Goal: Information Seeking & Learning: Learn about a topic

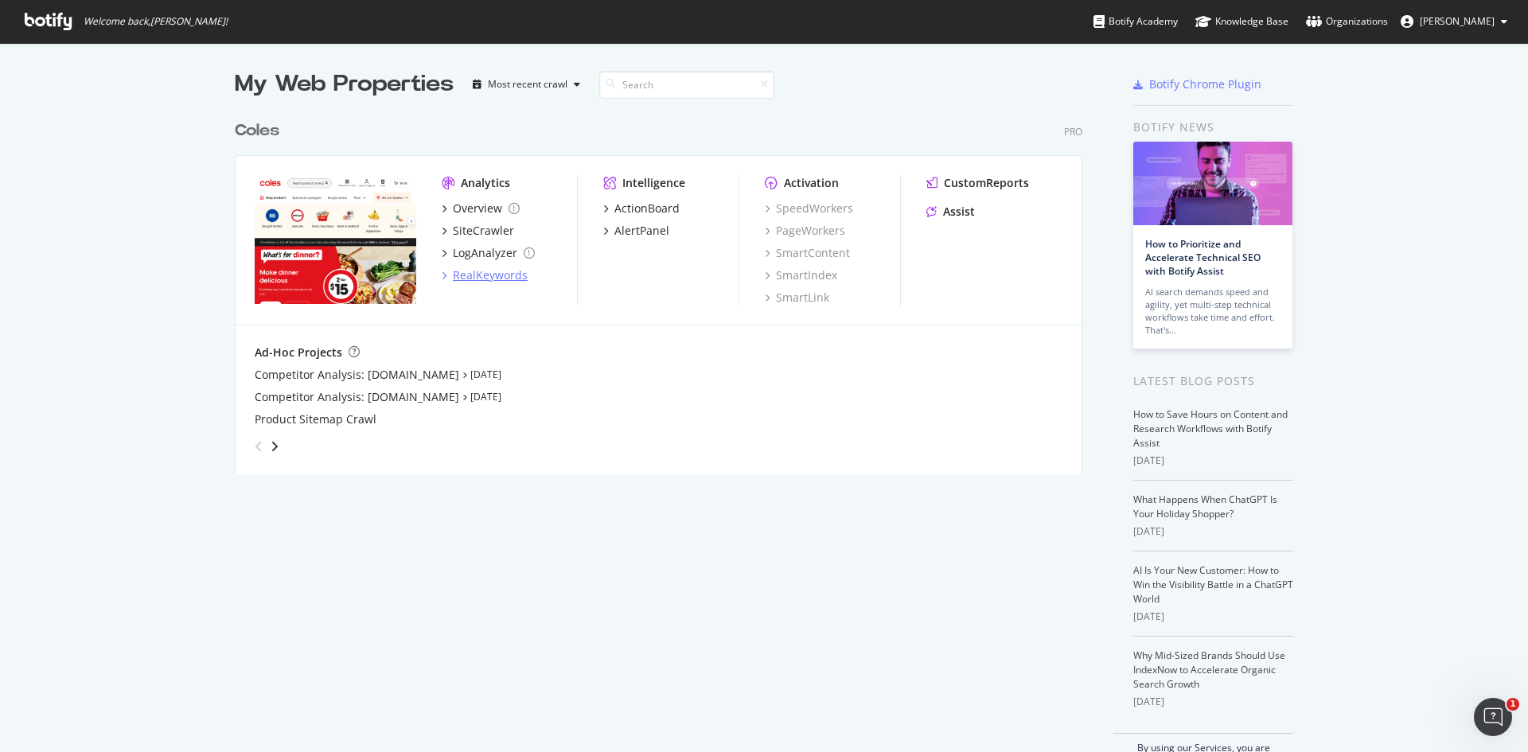
click at [454, 276] on div "RealKeywords" at bounding box center [490, 275] width 75 height 16
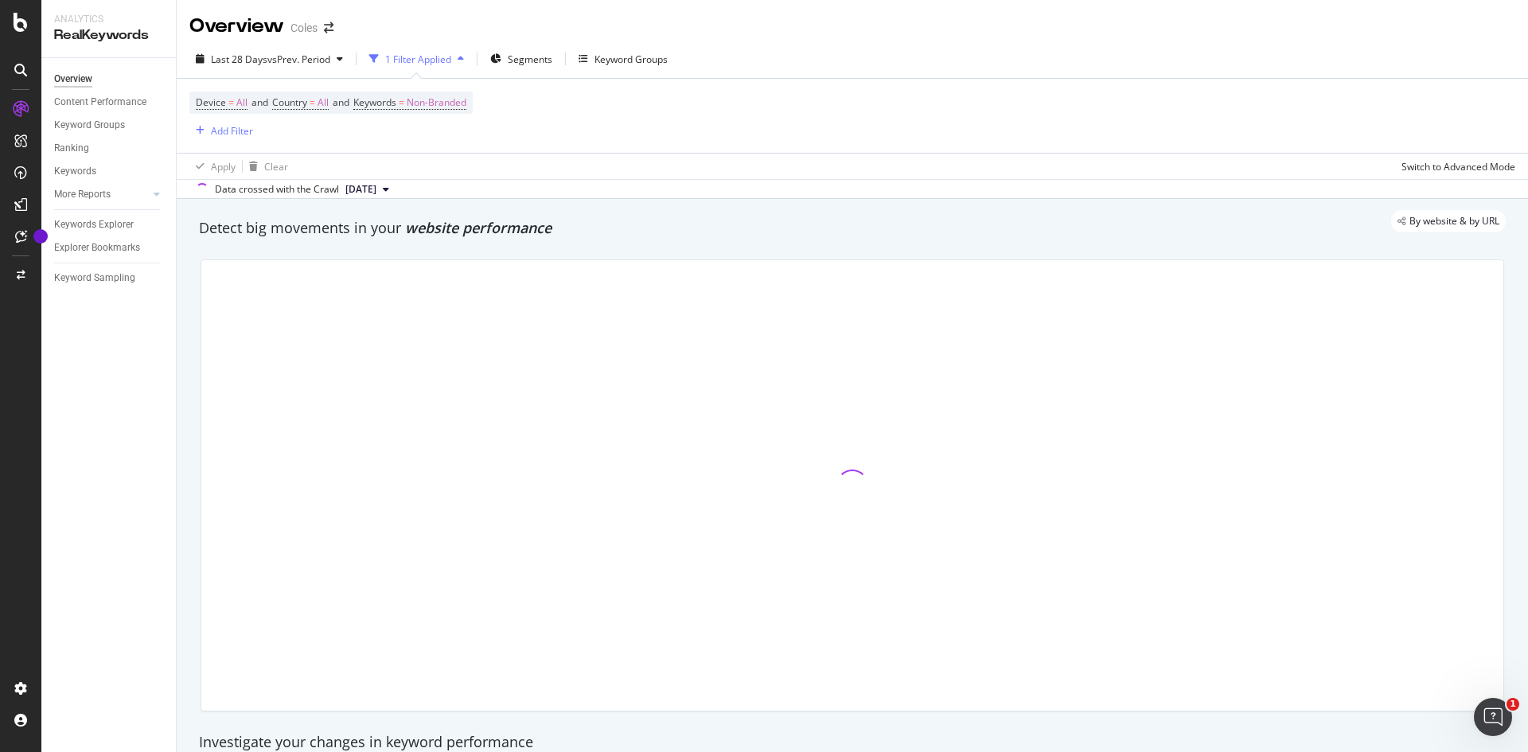
click at [395, 192] on button "[DATE]" at bounding box center [367, 189] width 56 height 19
click at [395, 189] on button "[DATE]" at bounding box center [367, 189] width 56 height 19
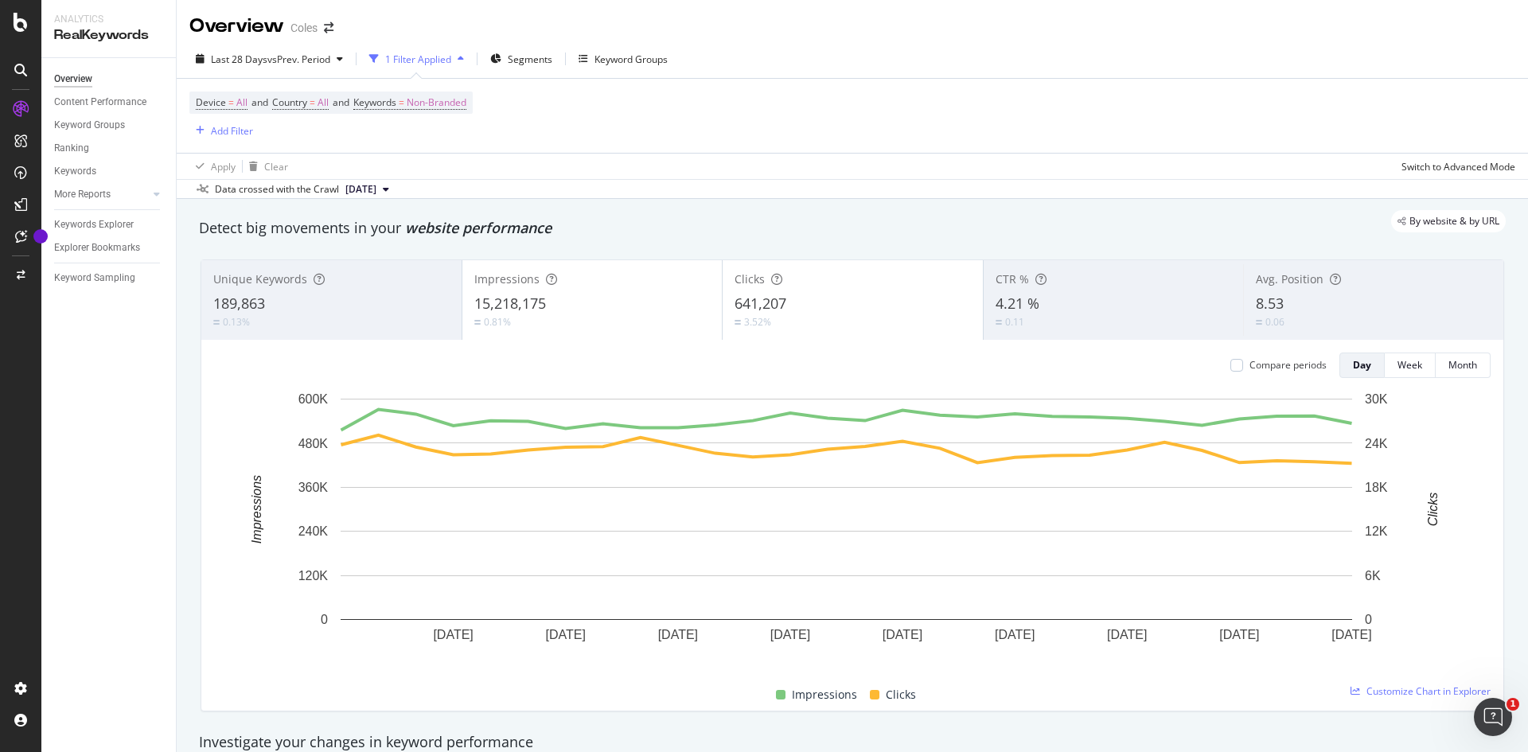
click at [376, 189] on span "[DATE]" at bounding box center [360, 189] width 31 height 14
click at [341, 53] on div "Last 28 Days vs Prev. Period" at bounding box center [269, 59] width 160 height 24
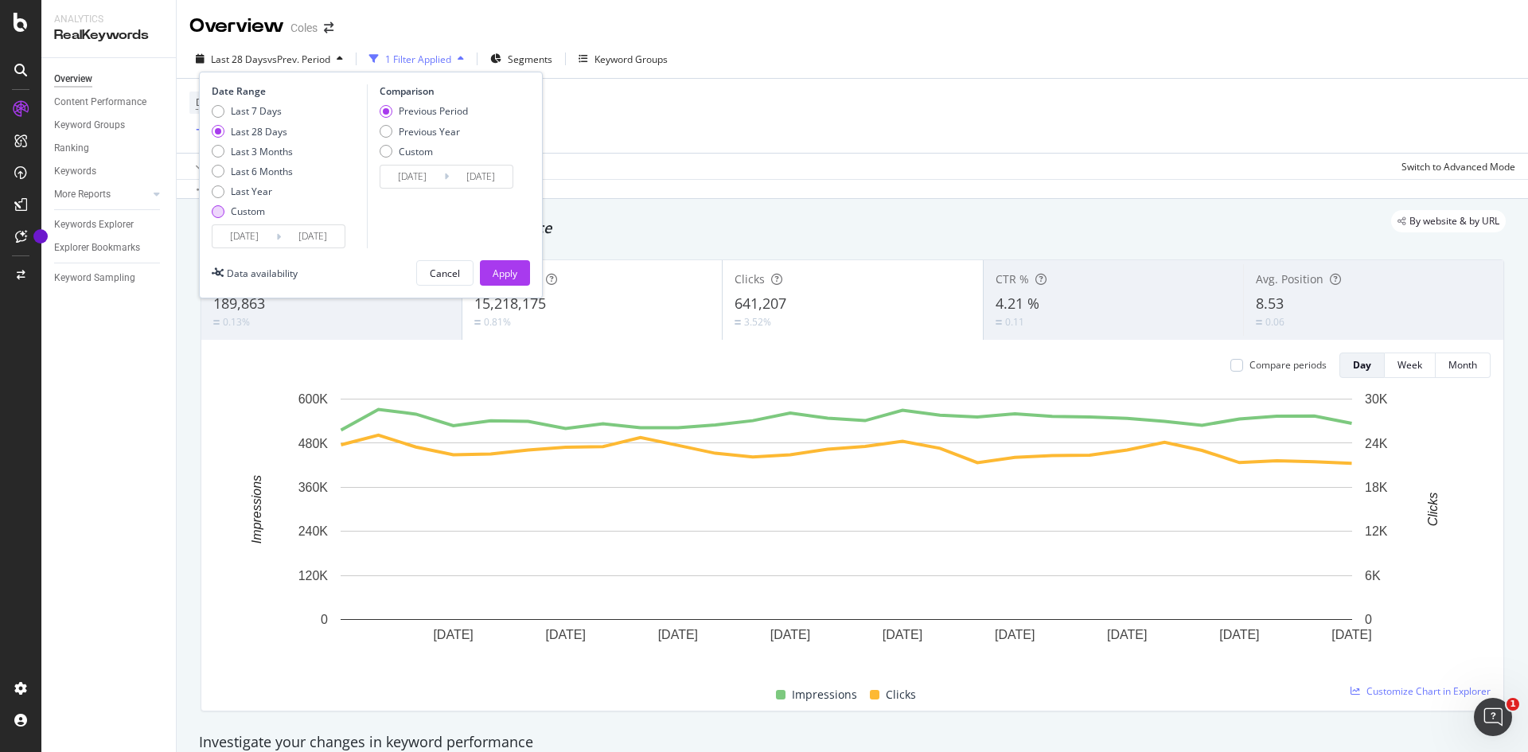
click at [219, 213] on div "Custom" at bounding box center [218, 211] width 13 height 13
click at [254, 239] on input "[DATE]" at bounding box center [244, 236] width 64 height 22
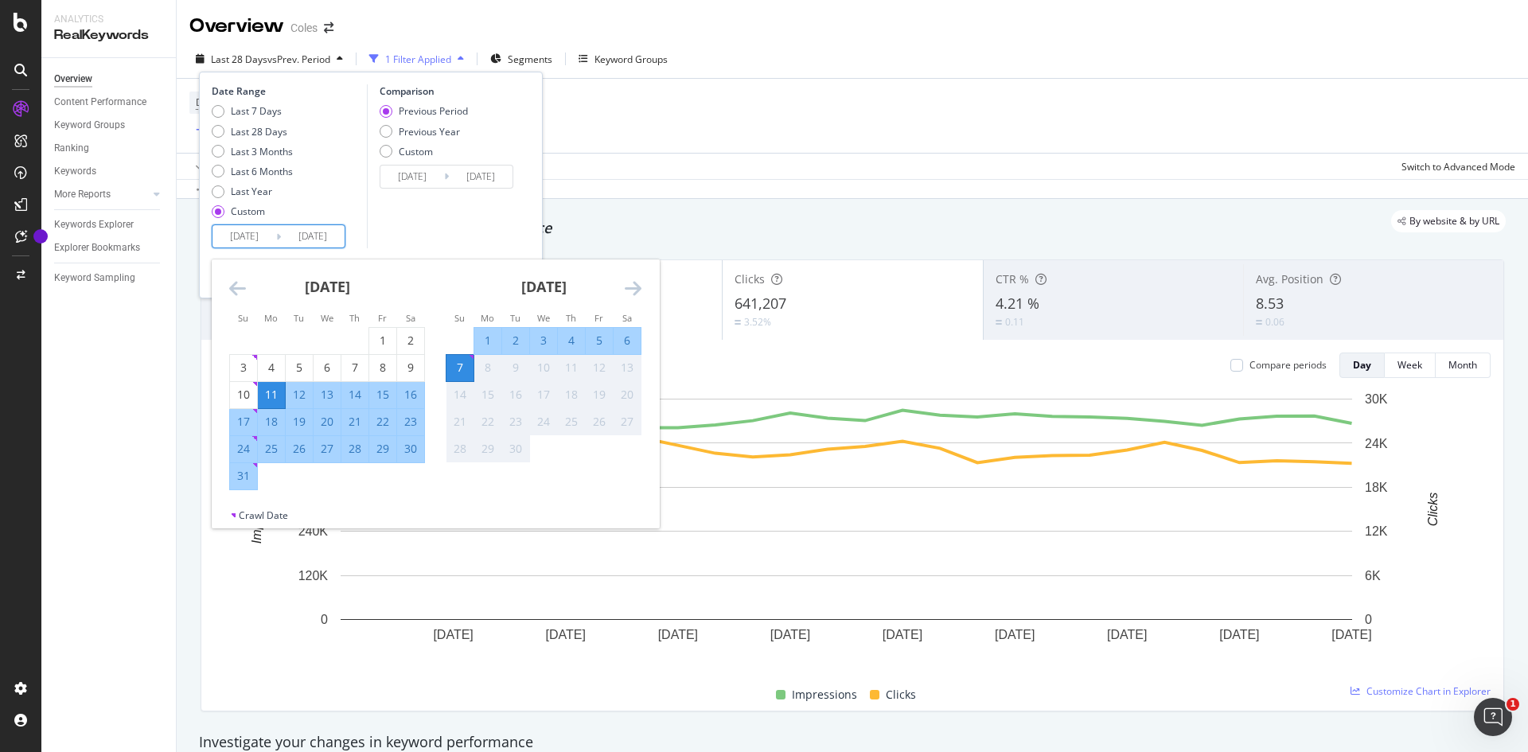
click at [250, 447] on div "24" at bounding box center [243, 449] width 27 height 16
type input "[DATE]"
click at [492, 368] on div "8" at bounding box center [487, 368] width 27 height 16
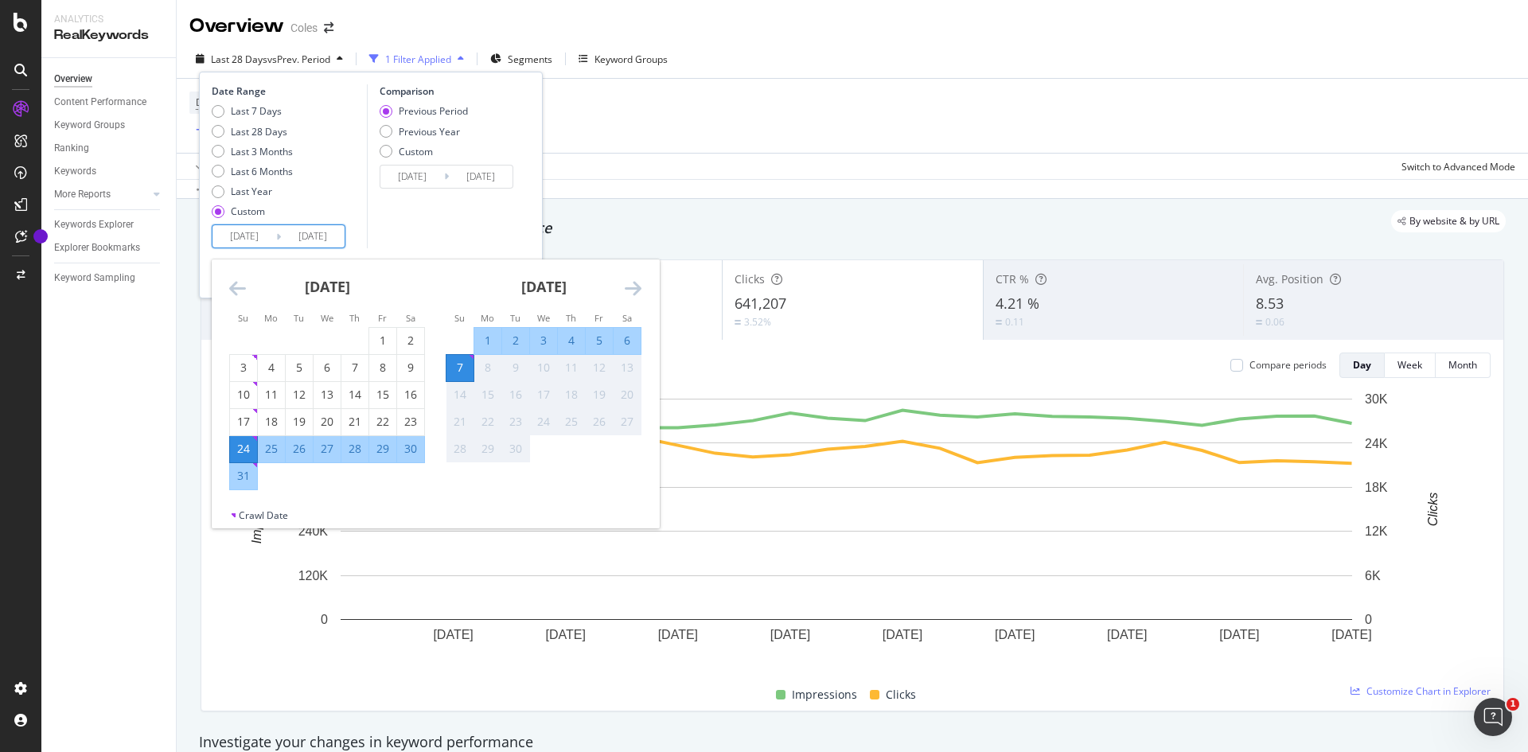
click at [399, 235] on div "Comparison Previous Period Previous Year Custom [DATE] Navigate forward to inte…" at bounding box center [442, 166] width 151 height 164
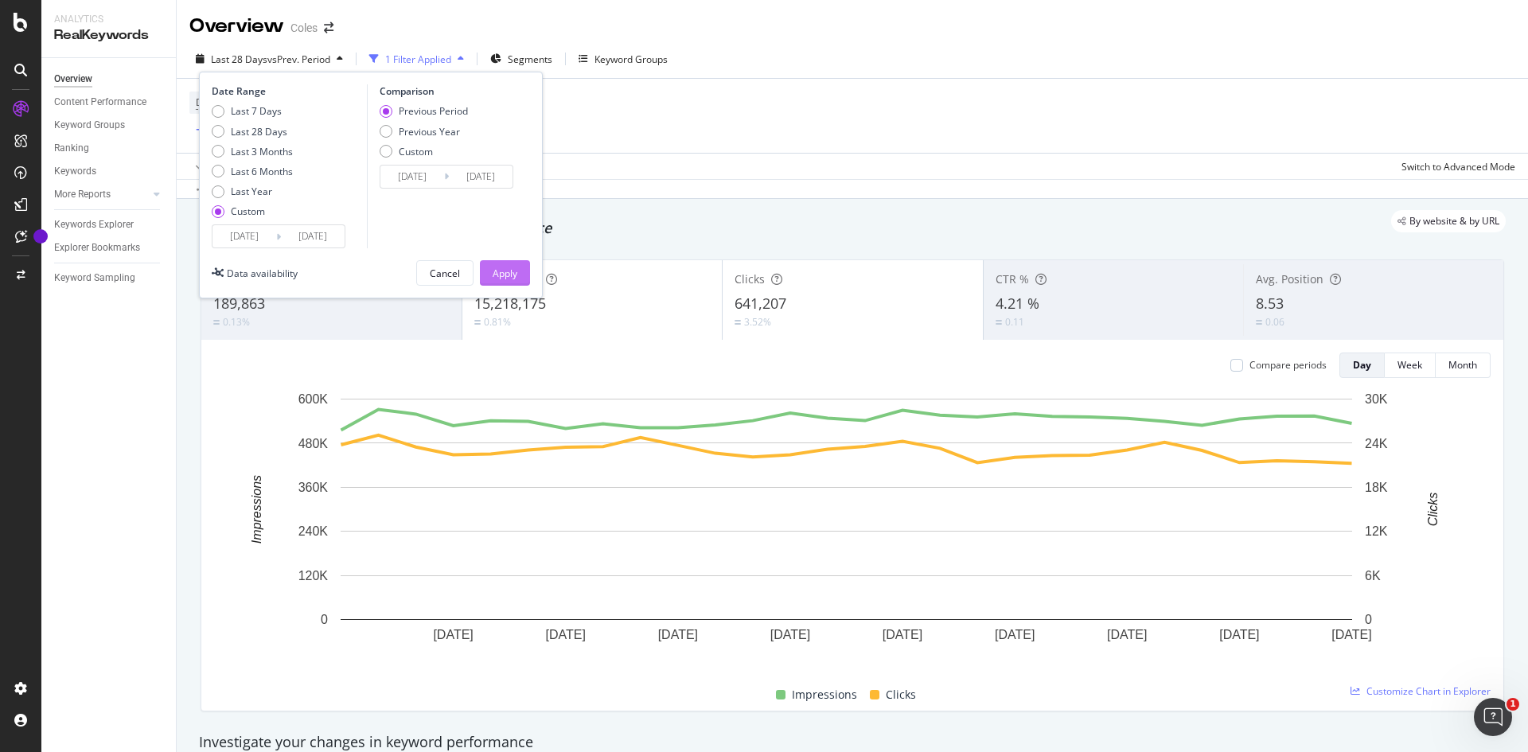
click at [509, 275] on div "Apply" at bounding box center [505, 274] width 25 height 14
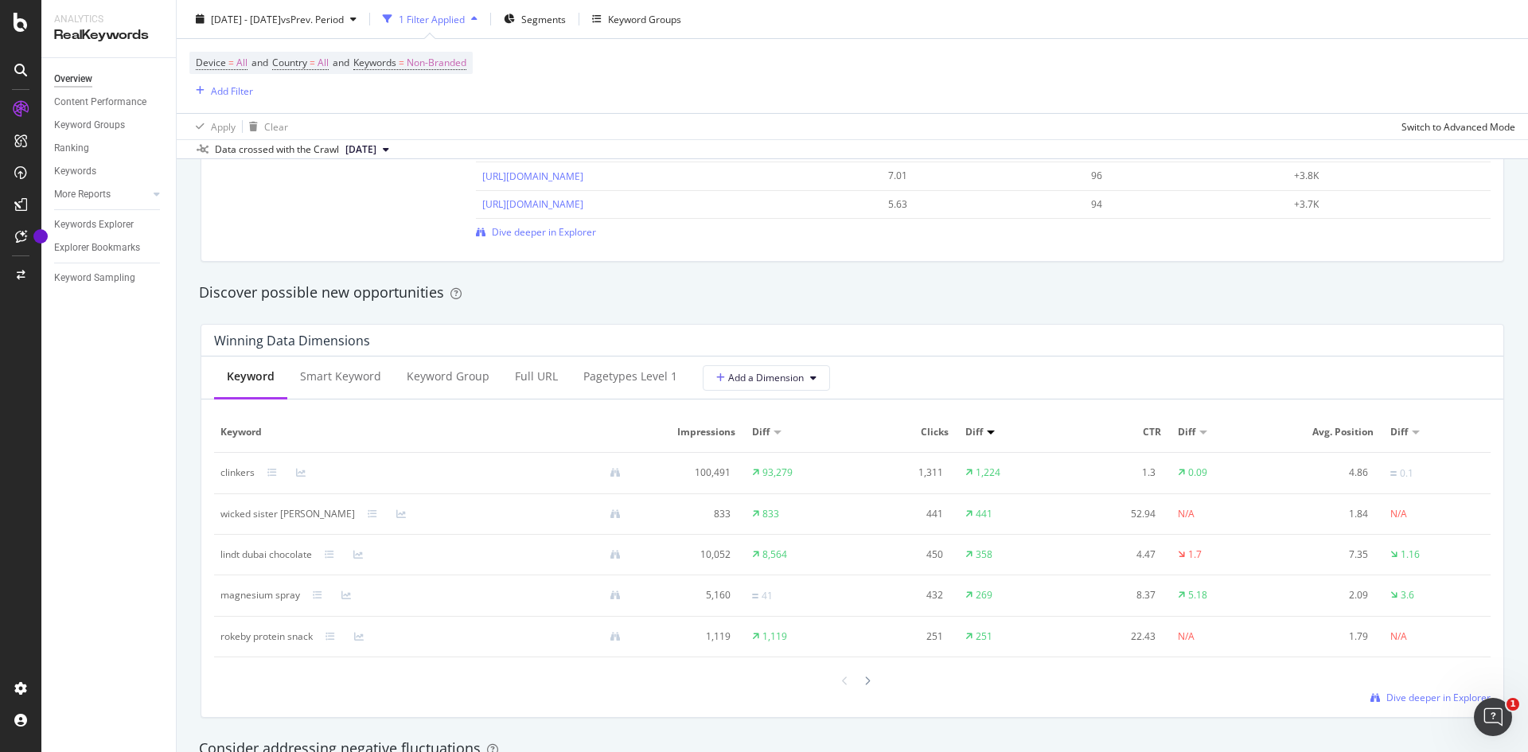
scroll to position [1273, 0]
click at [310, 384] on div "Smart Keyword" at bounding box center [340, 378] width 81 height 16
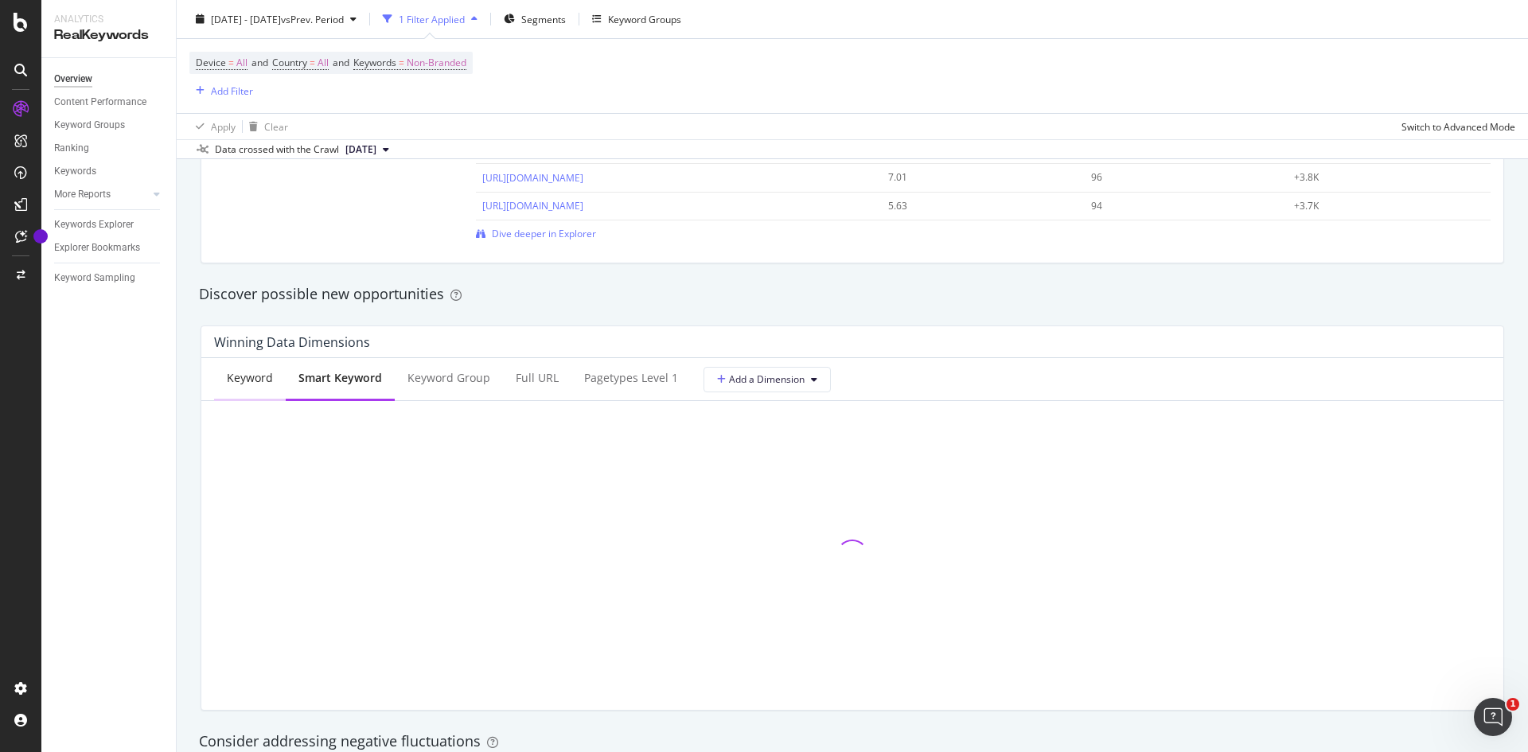
click at [256, 374] on div "Keyword" at bounding box center [250, 378] width 46 height 16
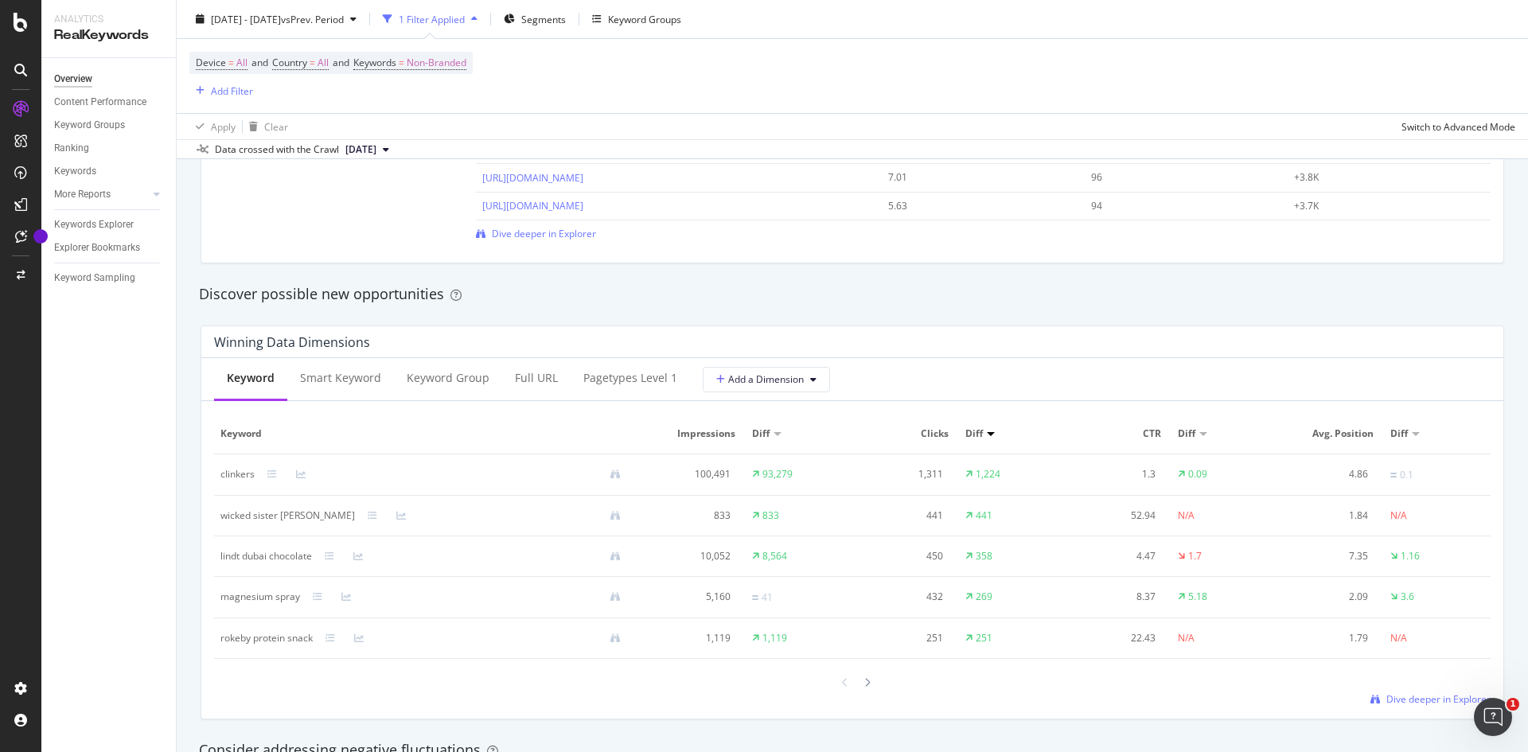
click at [852, 683] on div at bounding box center [852, 682] width 45 height 21
click at [867, 676] on div at bounding box center [867, 682] width 14 height 21
click at [842, 682] on icon at bounding box center [845, 684] width 6 height 10
click at [864, 681] on icon at bounding box center [867, 683] width 6 height 10
click at [864, 680] on icon at bounding box center [867, 684] width 6 height 10
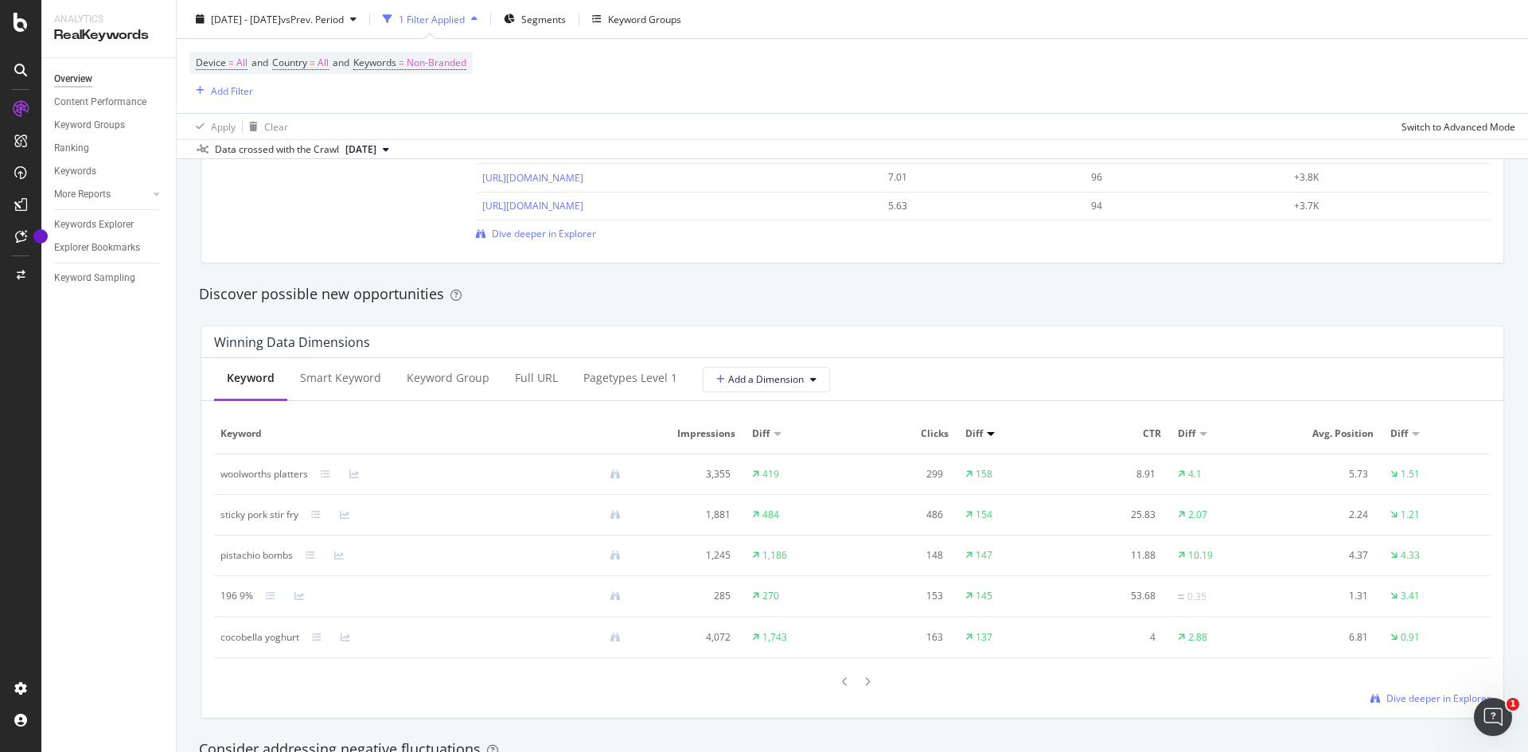
drag, startPoint x: 861, startPoint y: 680, endPoint x: 853, endPoint y: 680, distance: 8.0
click at [853, 680] on div at bounding box center [852, 681] width 45 height 21
click at [864, 682] on icon at bounding box center [867, 682] width 6 height 10
click at [868, 681] on div at bounding box center [852, 680] width 1276 height 21
click at [864, 680] on icon at bounding box center [867, 681] width 6 height 10
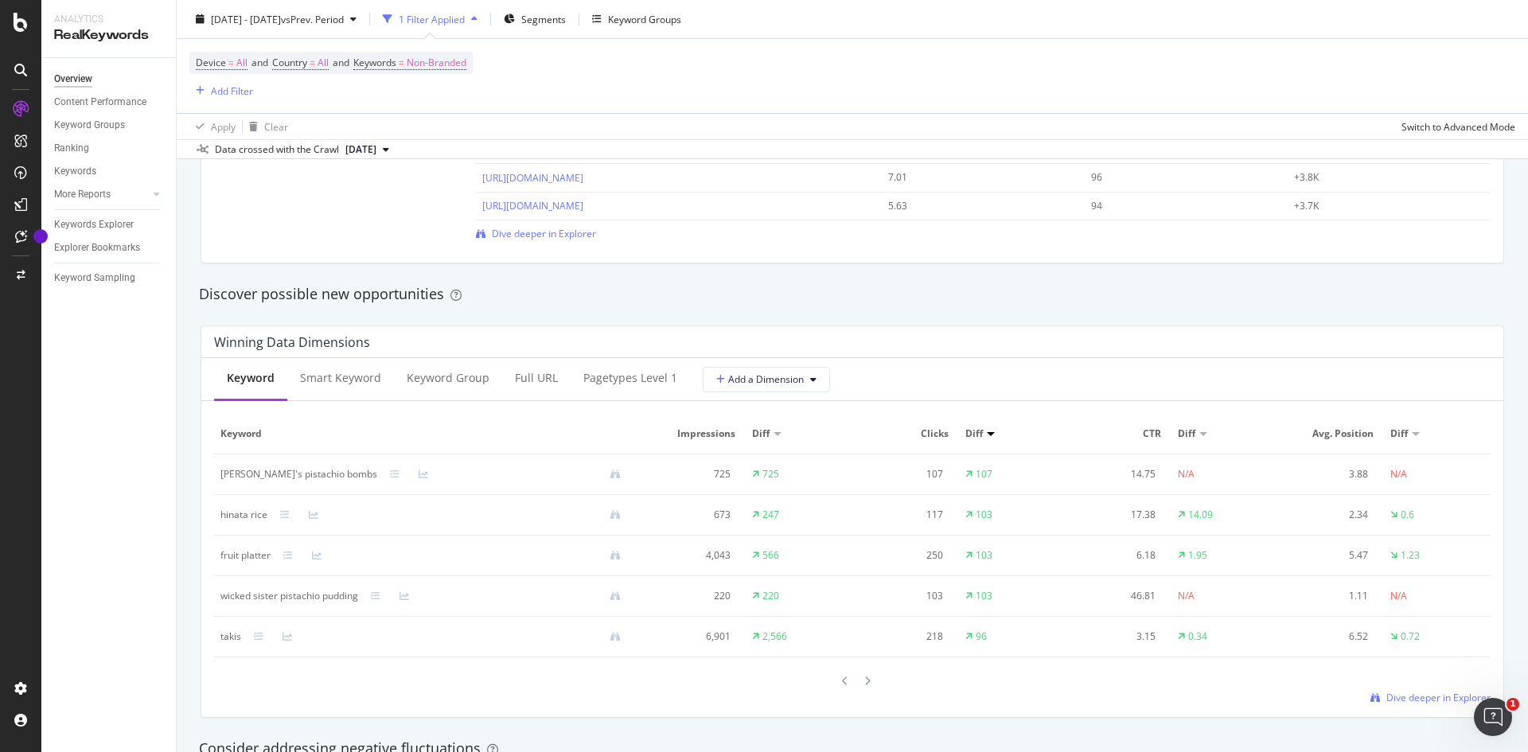
click at [860, 680] on div at bounding box center [867, 680] width 14 height 21
click at [860, 680] on div at bounding box center [867, 681] width 14 height 21
click at [830, 684] on div at bounding box center [852, 681] width 45 height 21
click at [844, 680] on div at bounding box center [845, 681] width 14 height 21
click at [842, 680] on icon at bounding box center [845, 682] width 6 height 10
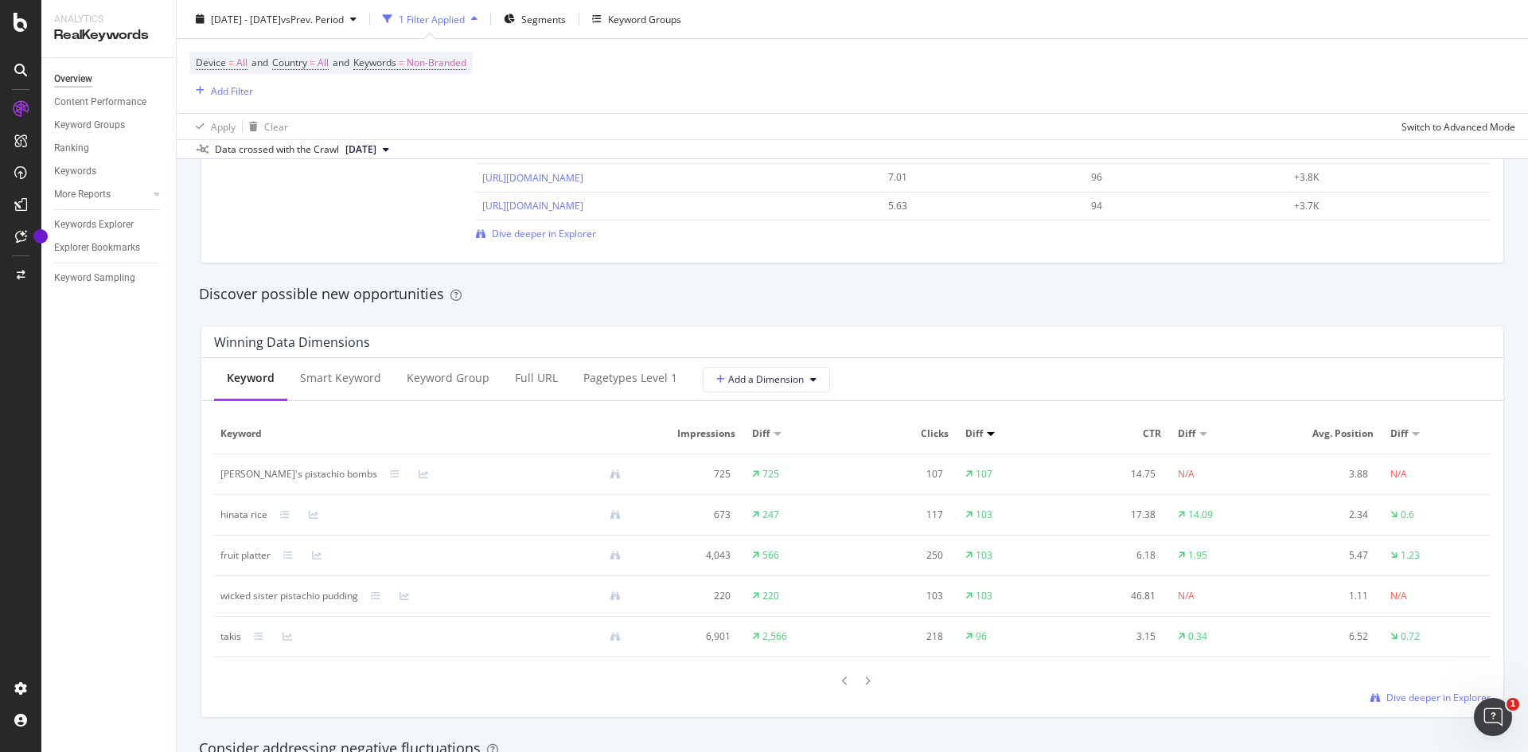
click at [842, 680] on icon at bounding box center [845, 681] width 6 height 10
click at [842, 680] on icon at bounding box center [845, 682] width 6 height 10
click at [842, 680] on icon at bounding box center [845, 684] width 6 height 10
click at [842, 680] on icon at bounding box center [845, 683] width 6 height 10
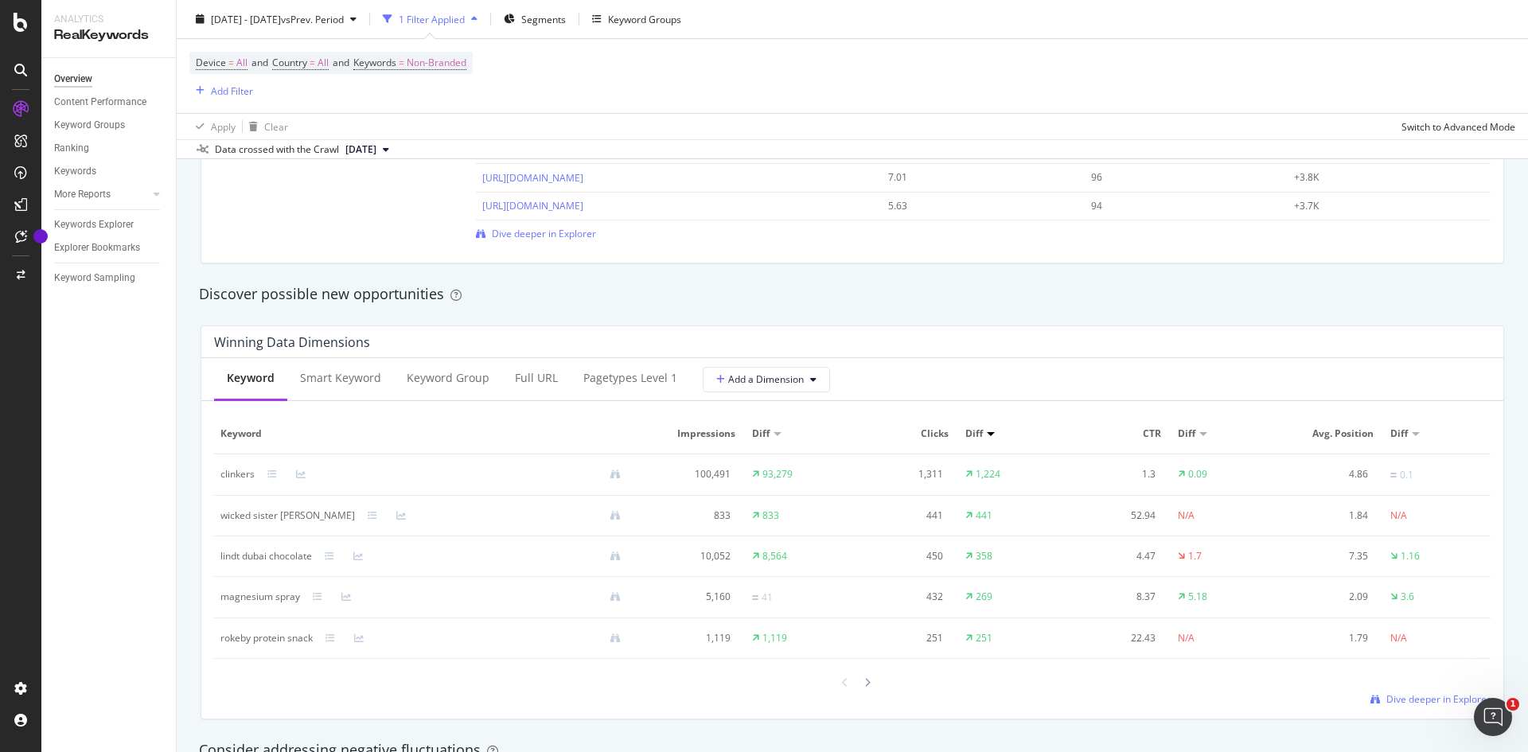
click at [842, 680] on icon at bounding box center [845, 683] width 6 height 10
click at [273, 476] on icon at bounding box center [272, 474] width 10 height 10
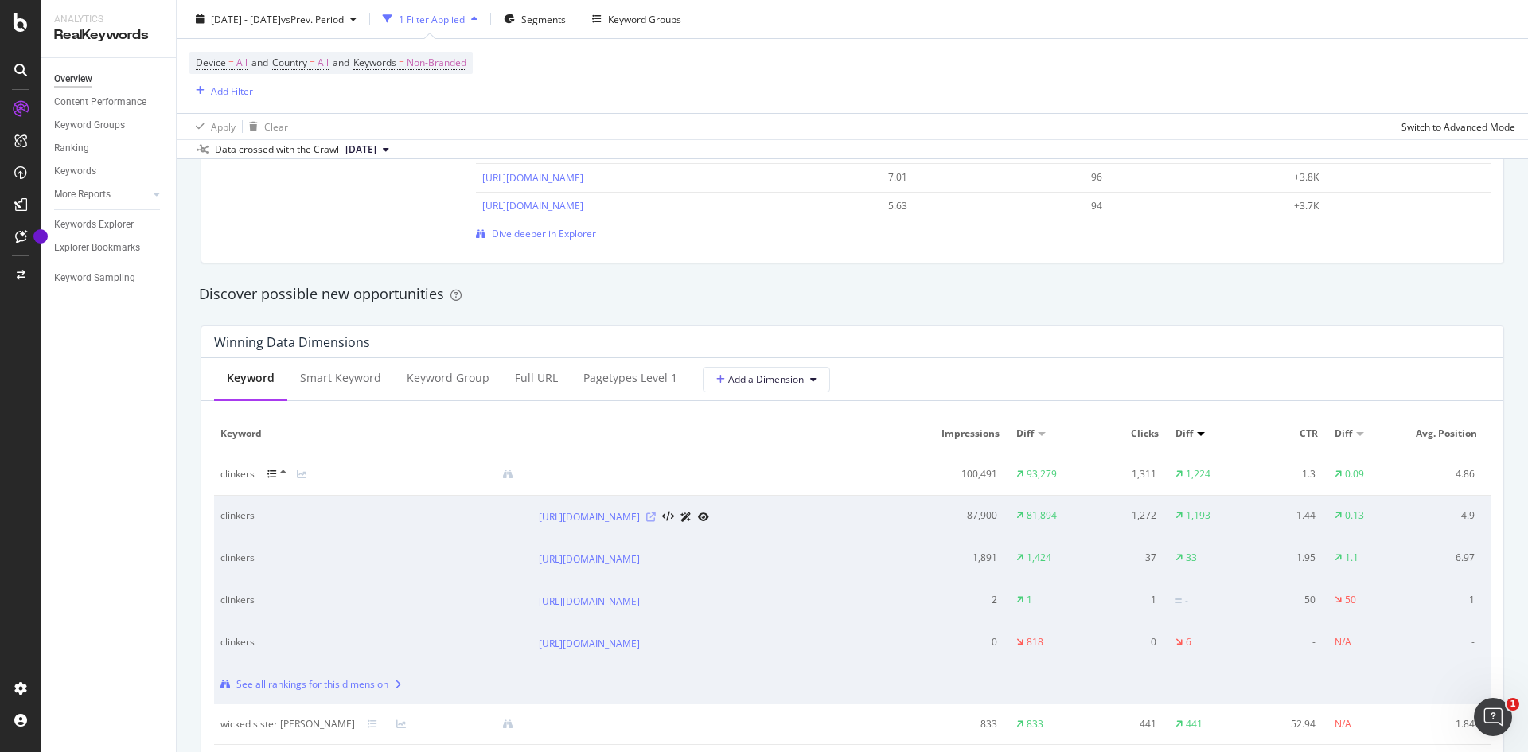
click at [656, 520] on icon at bounding box center [651, 517] width 10 height 10
